Goal: Information Seeking & Learning: Learn about a topic

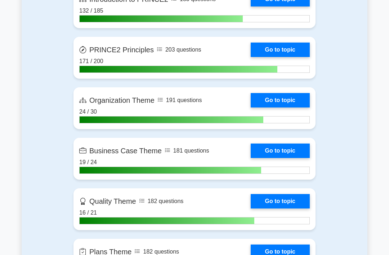
scroll to position [539, 0]
click at [287, 158] on link "Go to topic" at bounding box center [280, 151] width 59 height 14
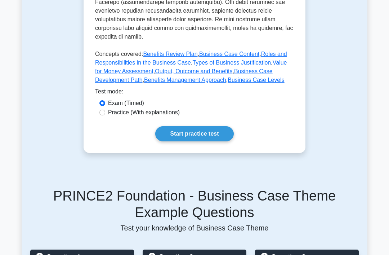
scroll to position [387, 0]
click at [186, 74] on link "Value for Money Assessment" at bounding box center [191, 66] width 192 height 15
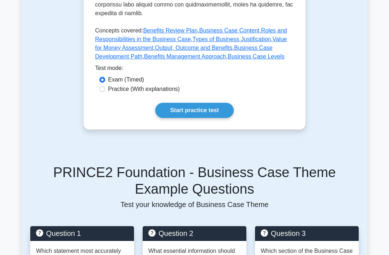
click at [207, 118] on link "Start practice test" at bounding box center [194, 110] width 78 height 15
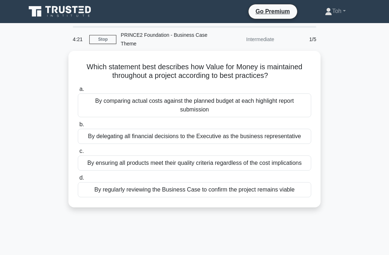
click at [288, 197] on div "By regularly reviewing the Business Case to confirm the project remains viable" at bounding box center [195, 189] width 234 height 15
click at [78, 180] on input "d. By regularly reviewing the Business Case to confirm the project remains viab…" at bounding box center [78, 178] width 0 height 5
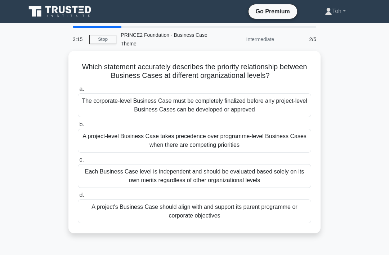
click at [271, 208] on div "A project's Business Case should align with and support its parent programme or…" at bounding box center [195, 211] width 234 height 24
click at [78, 198] on input "d. A project's Business Case should align with and support its parent programme…" at bounding box center [78, 195] width 0 height 5
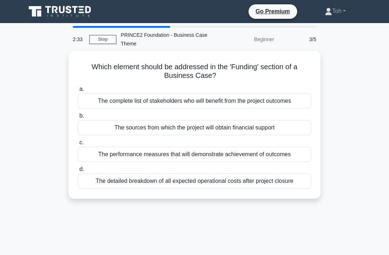
click at [294, 127] on div "The sources from which the project will obtain financial support" at bounding box center [195, 127] width 234 height 15
click at [78, 118] on input "b. The sources from which the project will obtain financial support" at bounding box center [78, 116] width 0 height 5
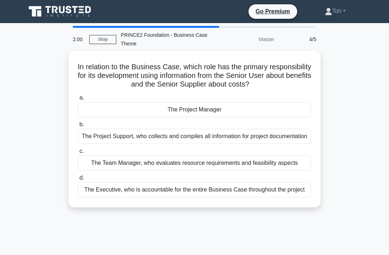
click at [279, 111] on div "The Project Manager" at bounding box center [195, 109] width 234 height 15
click at [78, 100] on input "a. The Project Manager" at bounding box center [78, 98] width 0 height 5
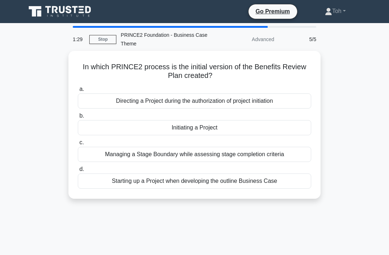
click at [289, 127] on div "Initiating a Project" at bounding box center [195, 127] width 234 height 15
click at [78, 118] on input "b. Initiating a Project" at bounding box center [78, 116] width 0 height 5
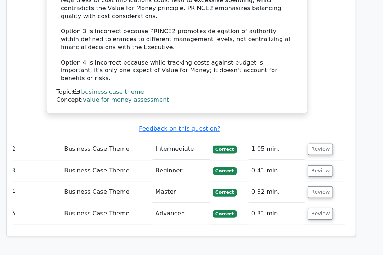
scroll to position [843, 0]
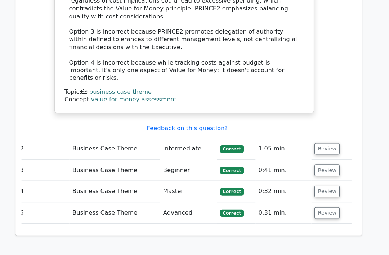
click at [319, 139] on button "Review" at bounding box center [329, 144] width 25 height 11
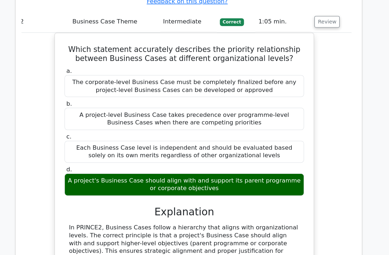
scroll to position [967, 0]
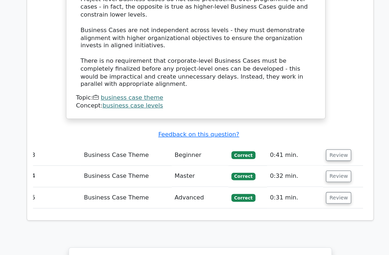
click at [334, 145] on button "Review" at bounding box center [329, 150] width 25 height 11
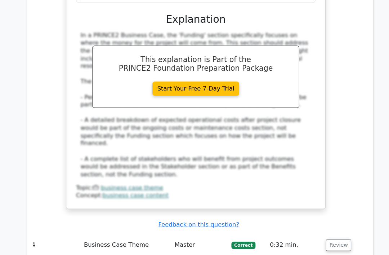
click at [328, 233] on button "Review" at bounding box center [329, 238] width 25 height 11
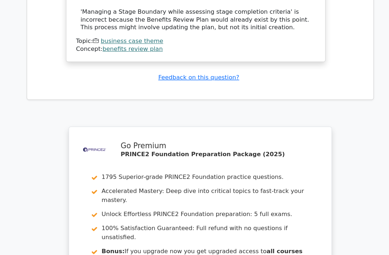
scroll to position [2463, 0]
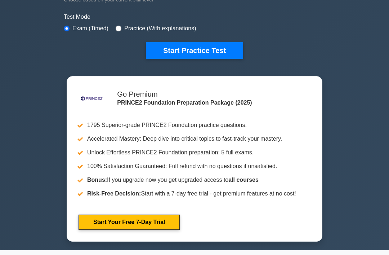
scroll to position [164, 0]
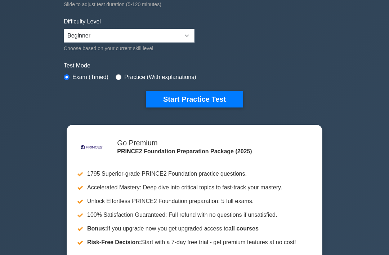
click at [217, 99] on button "Start Practice Test" at bounding box center [194, 99] width 97 height 17
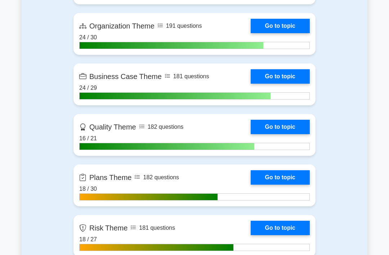
scroll to position [613, 0]
click at [288, 84] on link "Go to topic" at bounding box center [280, 76] width 59 height 14
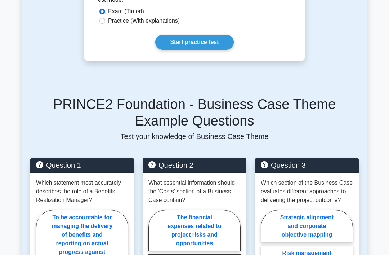
scroll to position [480, 0]
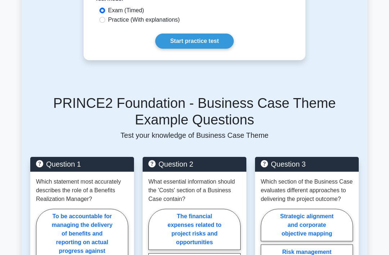
click at [214, 49] on link "Start practice test" at bounding box center [194, 41] width 78 height 15
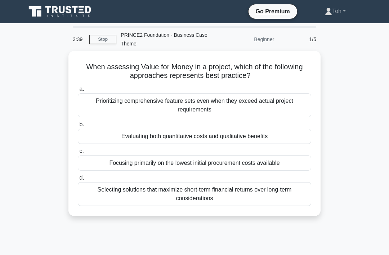
click at [254, 195] on div "Selecting solutions that maximize short-term financial returns over long-term c…" at bounding box center [195, 194] width 234 height 24
click at [78, 180] on input "d. Selecting solutions that maximize short-term financial returns over long-ter…" at bounding box center [78, 178] width 0 height 5
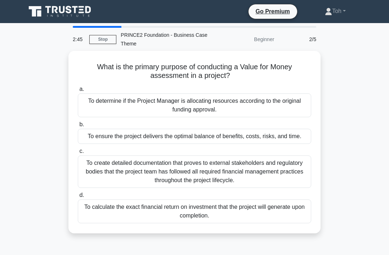
click at [282, 131] on div "To ensure the project delivers the optimal balance of benefits, costs, risks, a…" at bounding box center [195, 136] width 234 height 15
click at [78, 127] on input "b. To ensure the project delivers the optimal balance of benefits, costs, risks…" at bounding box center [78, 124] width 0 height 5
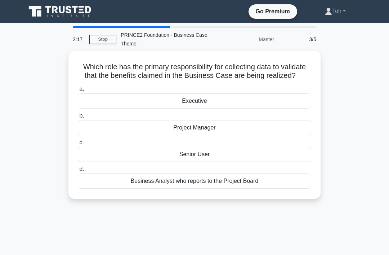
click at [103, 135] on div "Project Manager" at bounding box center [195, 127] width 234 height 15
click at [78, 118] on input "b. Project Manager" at bounding box center [78, 116] width 0 height 5
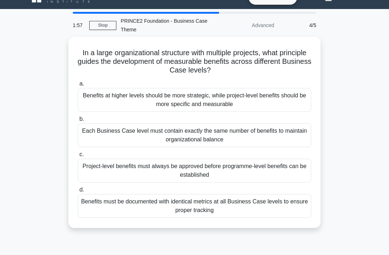
scroll to position [17, 0]
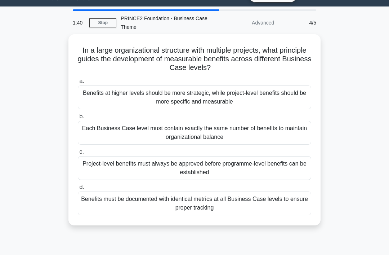
click at [287, 97] on div "Benefits at higher levels should be more strategic, while project-level benefit…" at bounding box center [195, 97] width 234 height 24
click at [78, 84] on input "a. Benefits at higher levels should be more strategic, while project-level bene…" at bounding box center [78, 81] width 0 height 5
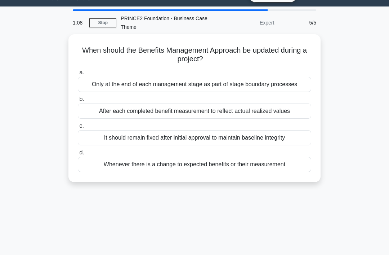
click at [287, 168] on div "Whenever there is a change to expected benefits or their measurement" at bounding box center [195, 164] width 234 height 15
click at [78, 155] on input "d. Whenever there is a change to expected benefits or their measurement" at bounding box center [78, 152] width 0 height 5
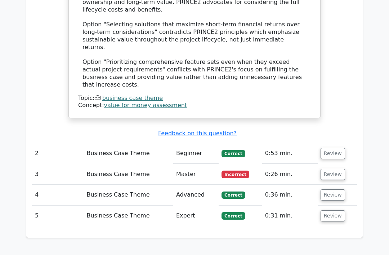
scroll to position [850, 0]
click at [340, 169] on button "Review" at bounding box center [333, 174] width 25 height 11
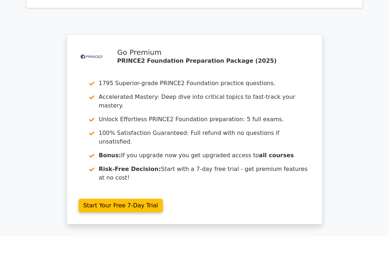
scroll to position [1421, 0]
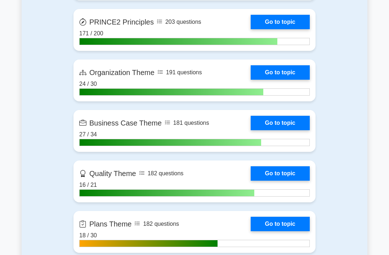
scroll to position [570, 0]
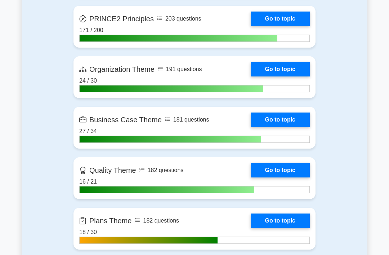
click at [287, 127] on link "Go to topic" at bounding box center [280, 119] width 59 height 14
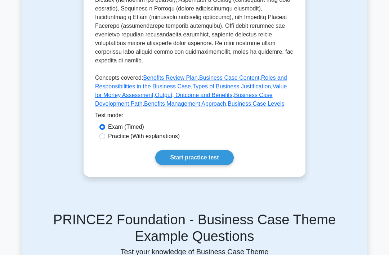
scroll to position [361, 0]
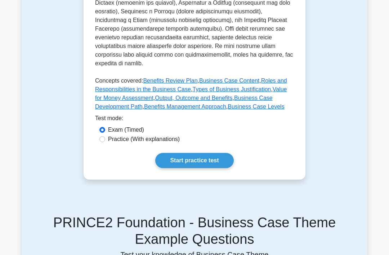
click at [216, 168] on link "Start practice test" at bounding box center [194, 160] width 78 height 15
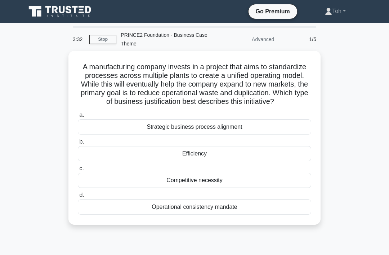
click at [284, 187] on div "Competitive necessity" at bounding box center [195, 180] width 234 height 15
click at [78, 171] on input "c. Competitive necessity" at bounding box center [78, 168] width 0 height 5
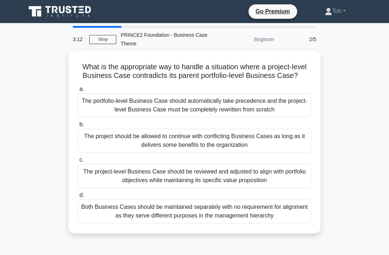
click at [6, 102] on main "3:12 Stop PRINCE2 Foundation - Business Case Theme Beginner 2/5 What is the app…" at bounding box center [194, 206] width 389 height 366
click at [267, 188] on div "The project-level Business Case should be reviewed and adjusted to align with p…" at bounding box center [195, 176] width 234 height 24
click at [78, 162] on input "c. The project-level Business Case should be reviewed and adjusted to align wit…" at bounding box center [78, 160] width 0 height 5
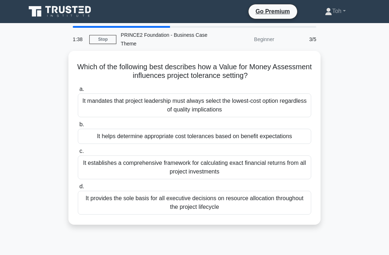
click at [212, 132] on div "It helps determine appropriate cost tolerances based on benefit expectations" at bounding box center [195, 136] width 234 height 15
click at [78, 127] on input "b. It helps determine appropriate cost tolerances based on benefit expectations" at bounding box center [78, 124] width 0 height 5
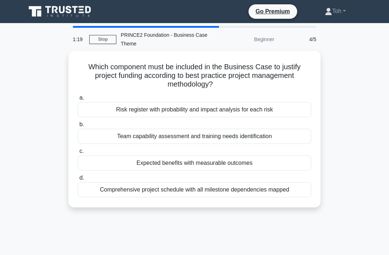
click at [87, 161] on div "Expected benefits with measurable outcomes" at bounding box center [195, 162] width 234 height 15
click at [78, 154] on input "c. Expected benefits with measurable outcomes" at bounding box center [78, 151] width 0 height 5
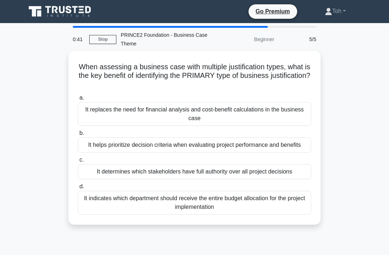
click at [99, 145] on div "It helps prioritize decision criteria when evaluating project performance and b…" at bounding box center [195, 144] width 234 height 15
click at [78, 136] on input "b. It helps prioritize decision criteria when evaluating project performance an…" at bounding box center [78, 133] width 0 height 5
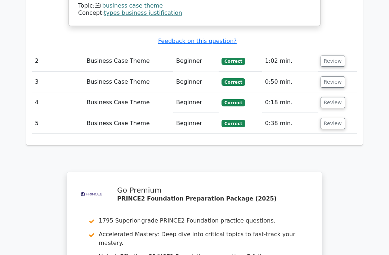
scroll to position [1096, 0]
